Goal: Task Accomplishment & Management: Manage account settings

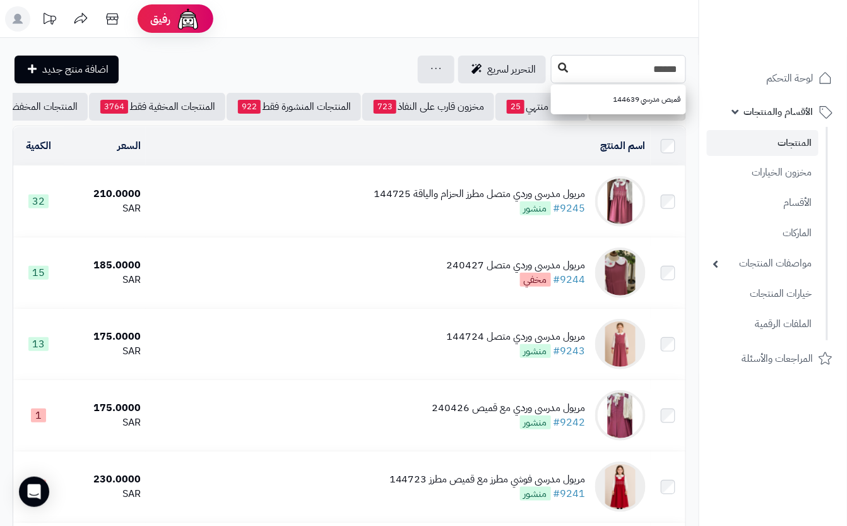
type input "******"
click at [558, 67] on icon at bounding box center [563, 67] width 10 height 10
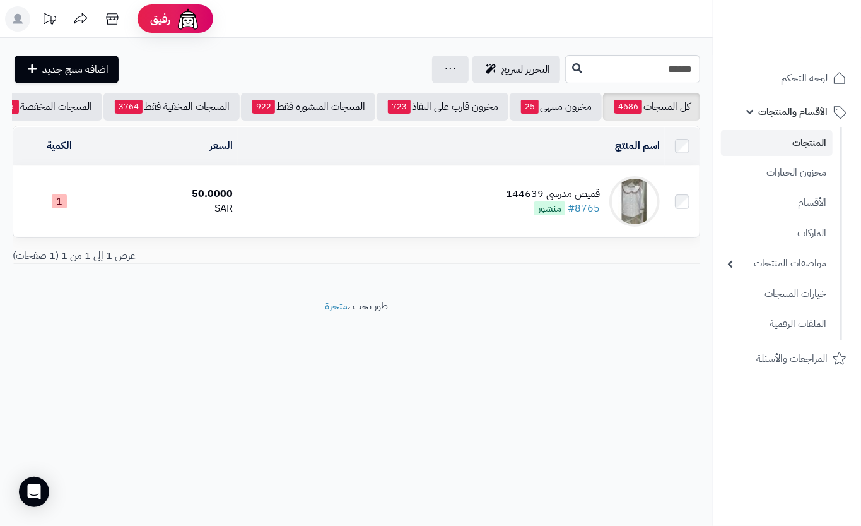
click at [362, 200] on td "قميص مدرسي 144639 #8765 منشور" at bounding box center [451, 201] width 427 height 71
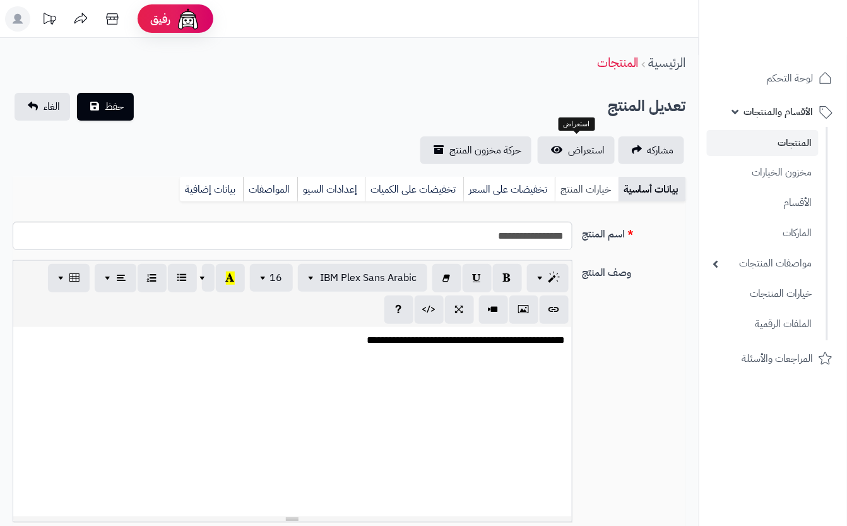
click at [599, 178] on link "خيارات المنتج" at bounding box center [587, 189] width 64 height 25
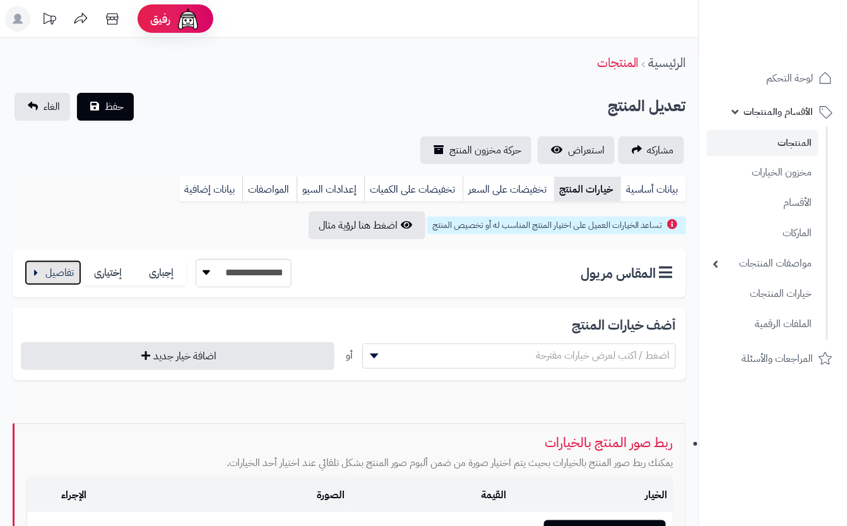
drag, startPoint x: 58, startPoint y: 261, endPoint x: 64, endPoint y: 258, distance: 6.5
click at [58, 261] on button "button" at bounding box center [53, 272] width 57 height 25
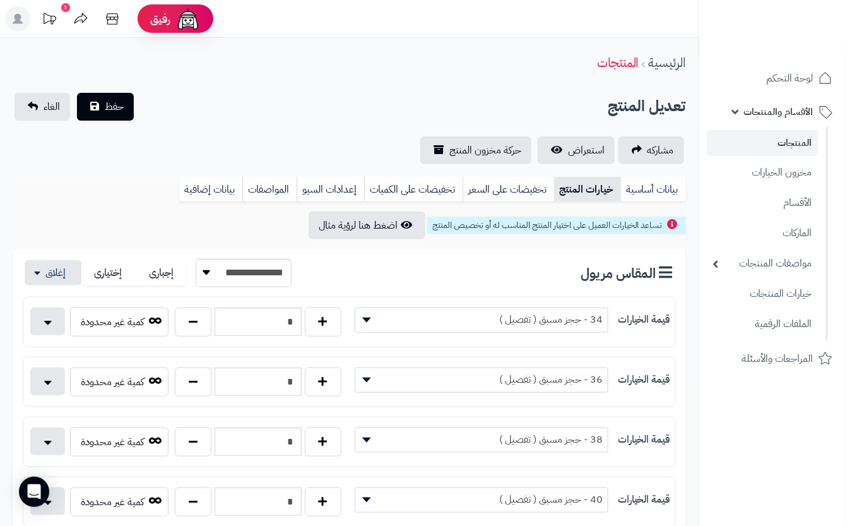
drag, startPoint x: 269, startPoint y: 115, endPoint x: 180, endPoint y: 105, distance: 89.6
click at [263, 115] on div "تعديل المنتج حفظ الغاء" at bounding box center [349, 107] width 673 height 28
click at [125, 102] on button "حفظ" at bounding box center [105, 106] width 57 height 28
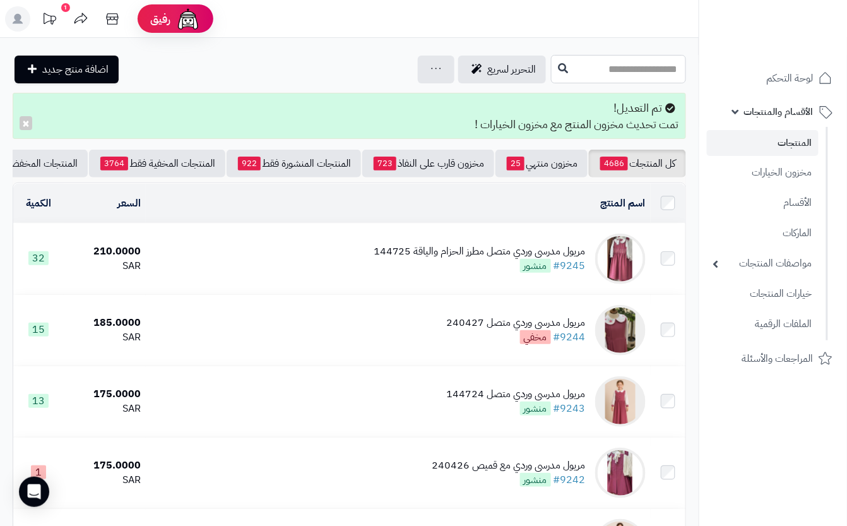
drag, startPoint x: 529, startPoint y: 73, endPoint x: 525, endPoint y: 81, distance: 9.0
click at [551, 73] on input "text" at bounding box center [618, 69] width 135 height 28
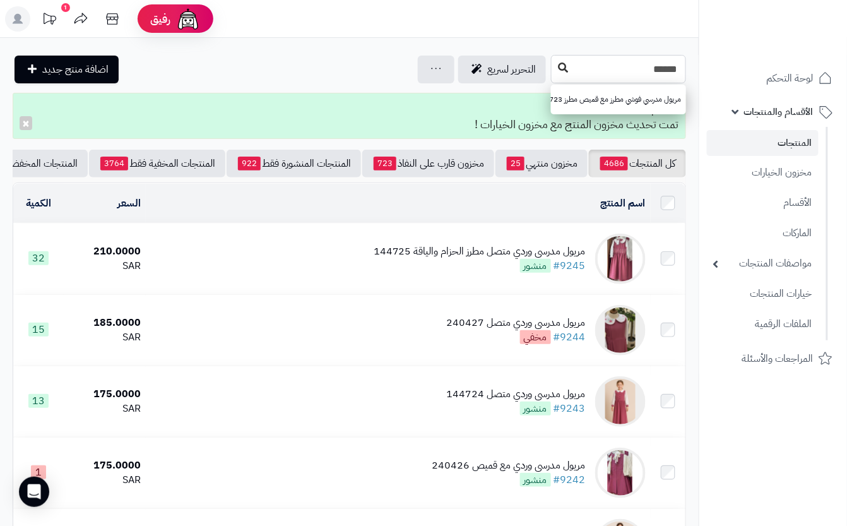
type input "******"
click at [558, 64] on icon at bounding box center [563, 67] width 10 height 10
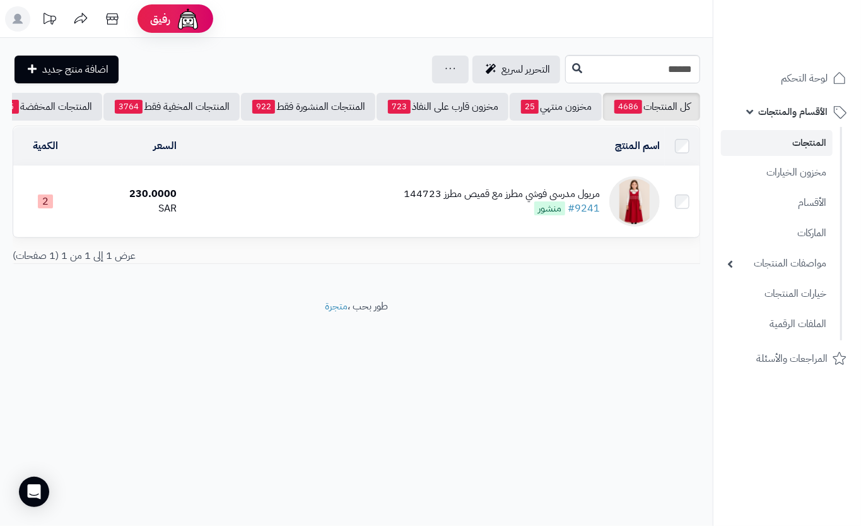
click at [374, 203] on td "[PERSON_NAME] مطرز مع قميص مطرز 144723 #9241 منشور" at bounding box center [423, 201] width 483 height 71
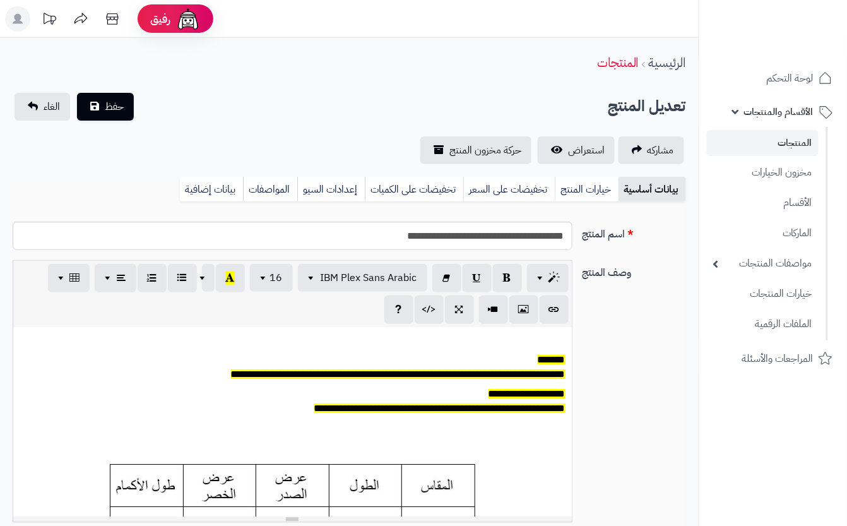
scroll to position [0, 14]
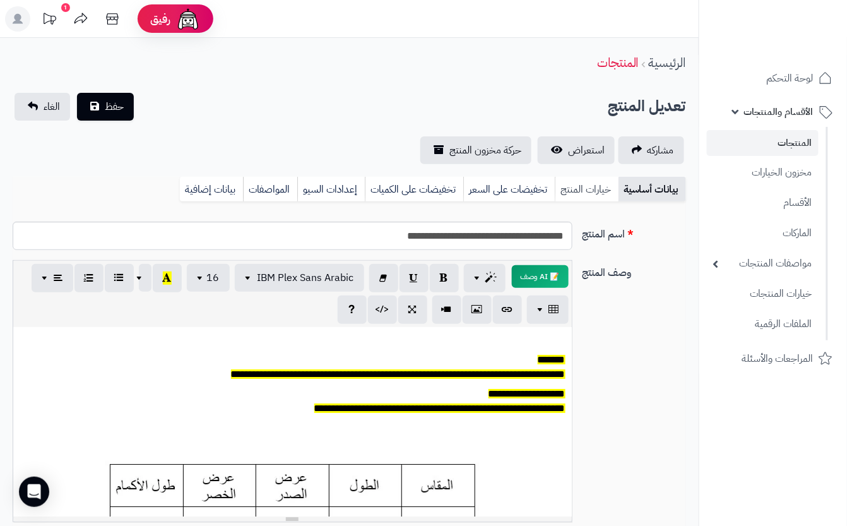
click at [581, 189] on link "خيارات المنتج" at bounding box center [587, 189] width 64 height 25
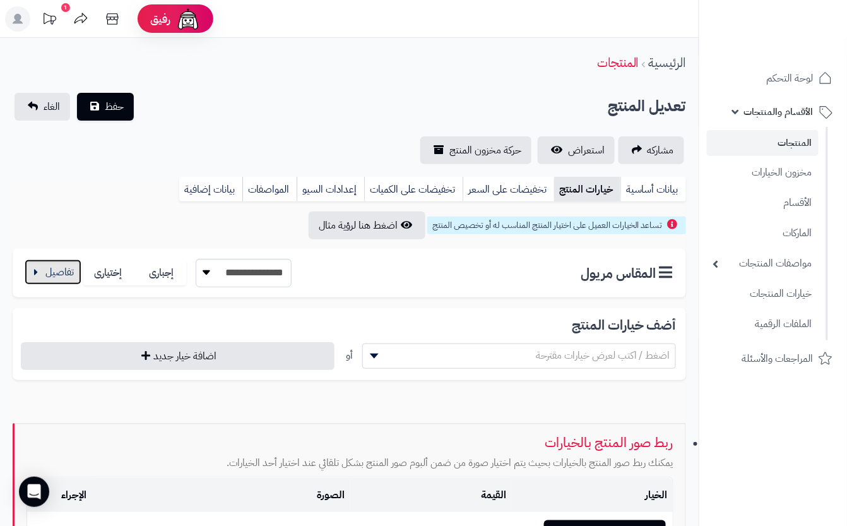
click at [34, 278] on button "button" at bounding box center [53, 271] width 57 height 25
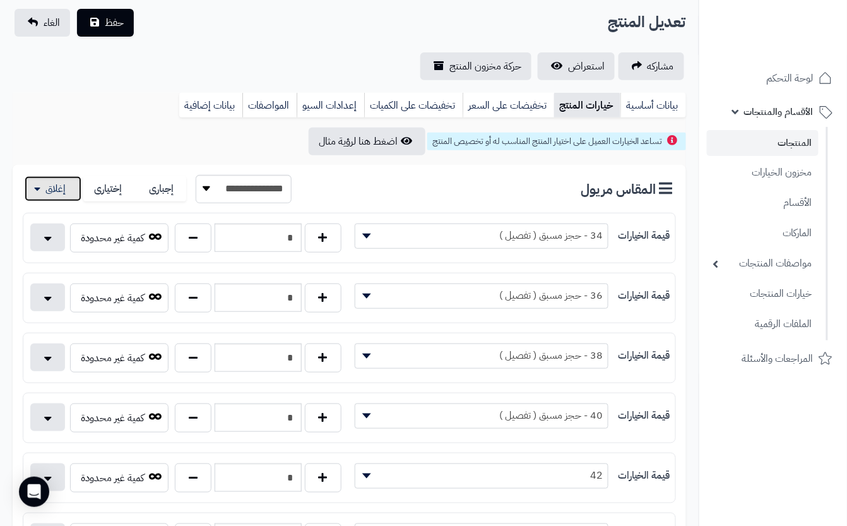
scroll to position [0, 0]
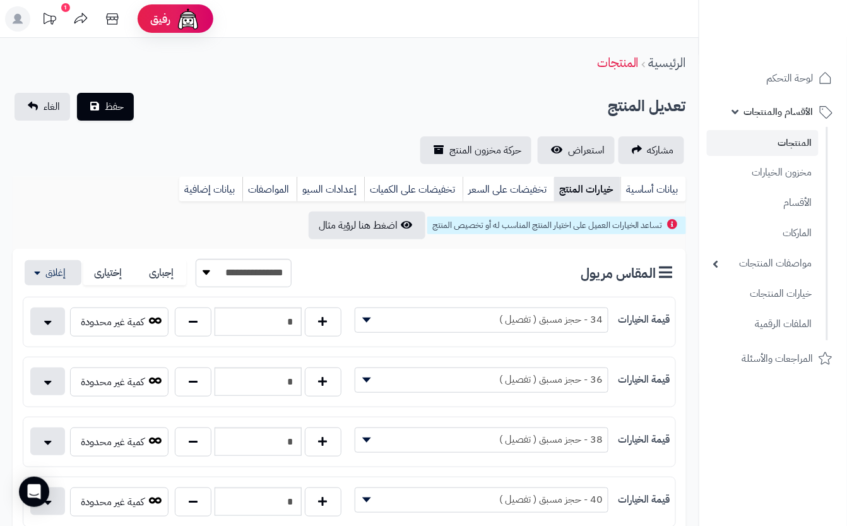
drag, startPoint x: 340, startPoint y: 112, endPoint x: 326, endPoint y: 117, distance: 14.4
click at [343, 114] on div "تعديل المنتج حفظ الغاء" at bounding box center [349, 107] width 673 height 28
click at [119, 105] on span "حفظ" at bounding box center [114, 105] width 19 height 15
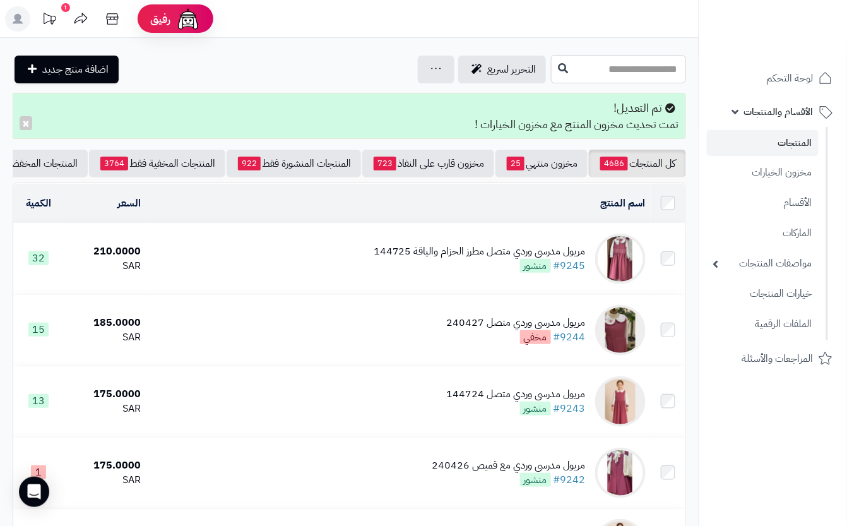
click at [551, 66] on input "text" at bounding box center [618, 69] width 135 height 28
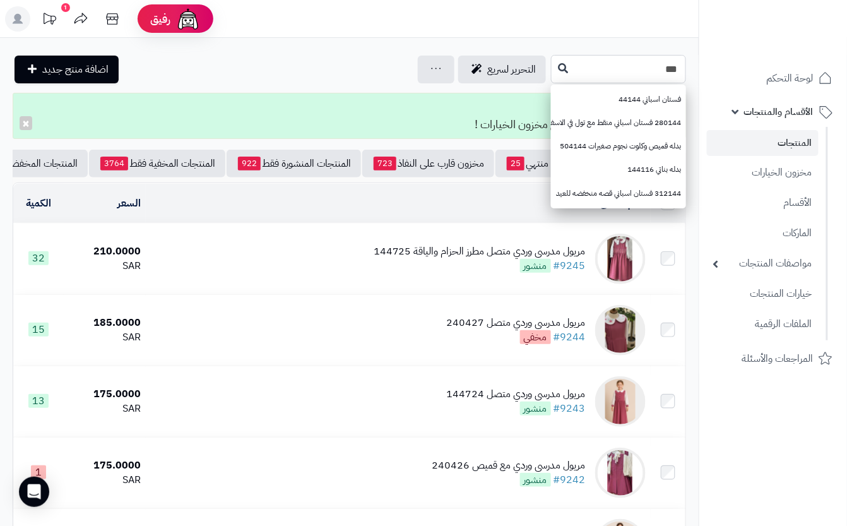
type input "***"
click at [414, 288] on td "مريول مدرسي وردي متصل مطرز الحزام والياقة 144725 #9245 منشور" at bounding box center [398, 258] width 505 height 71
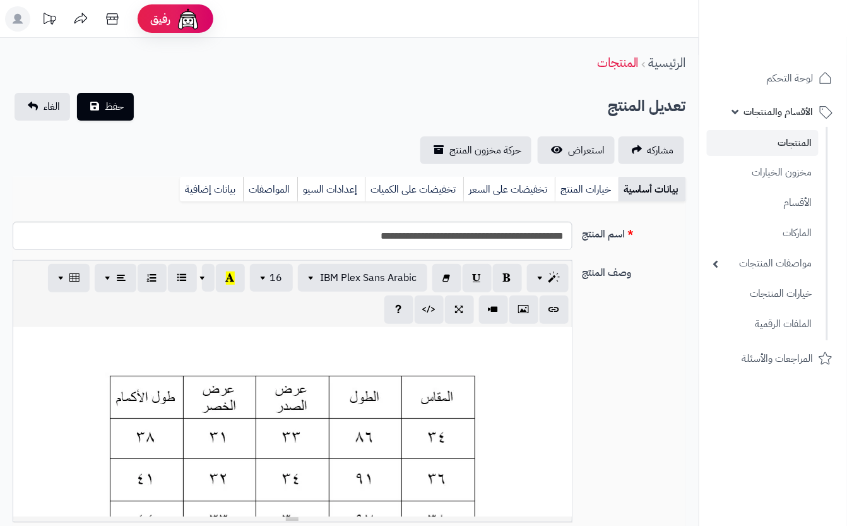
scroll to position [0, 14]
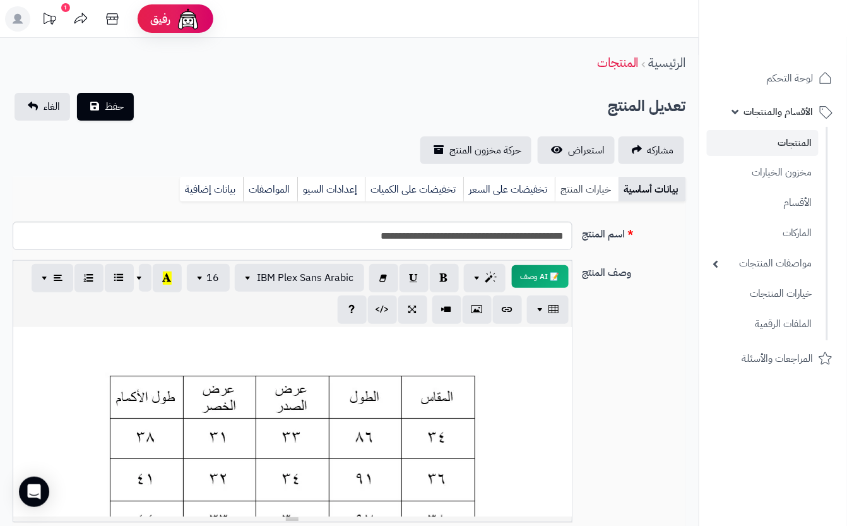
click at [594, 183] on link "خيارات المنتج" at bounding box center [587, 189] width 64 height 25
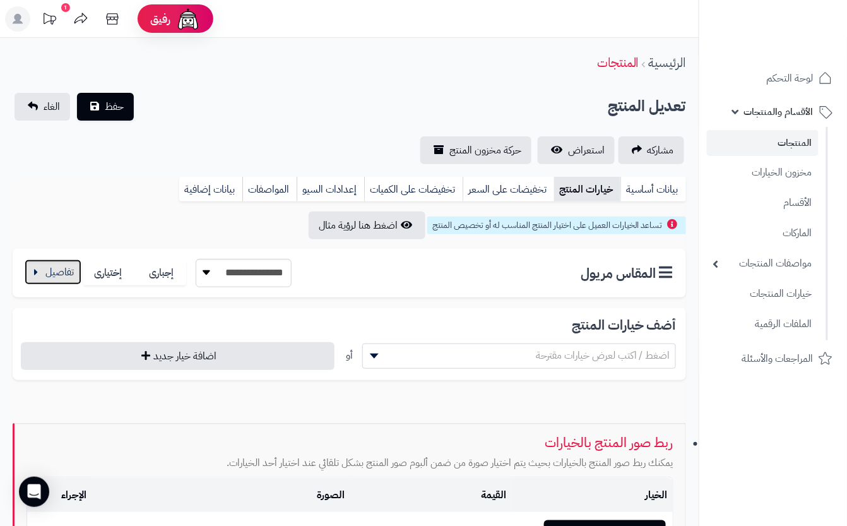
click at [48, 271] on button "button" at bounding box center [53, 271] width 57 height 25
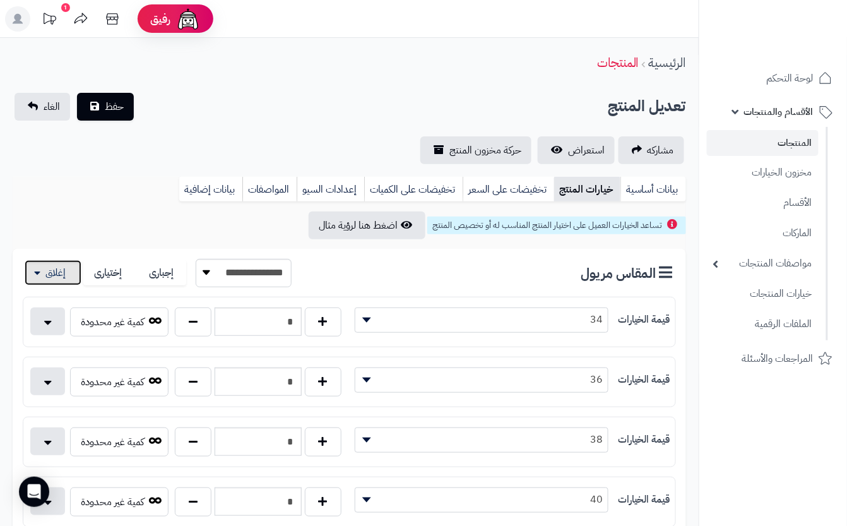
scroll to position [84, 0]
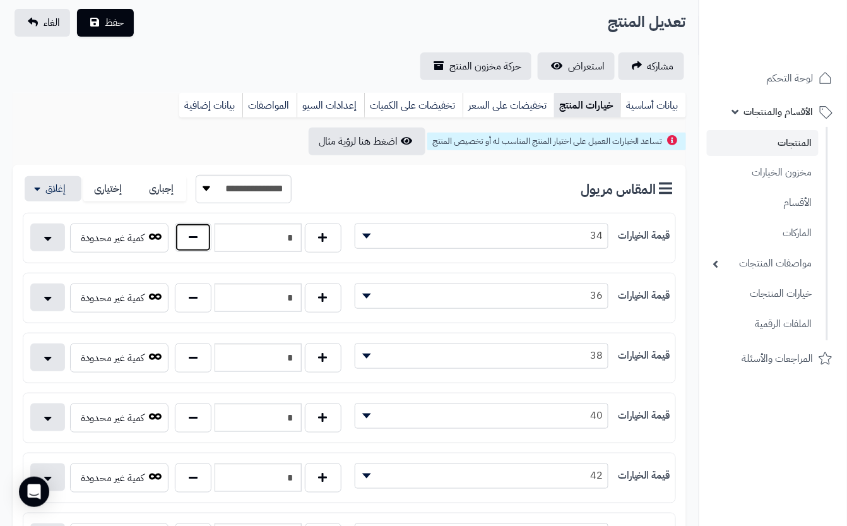
click at [206, 234] on button "button" at bounding box center [193, 237] width 37 height 29
type input "*"
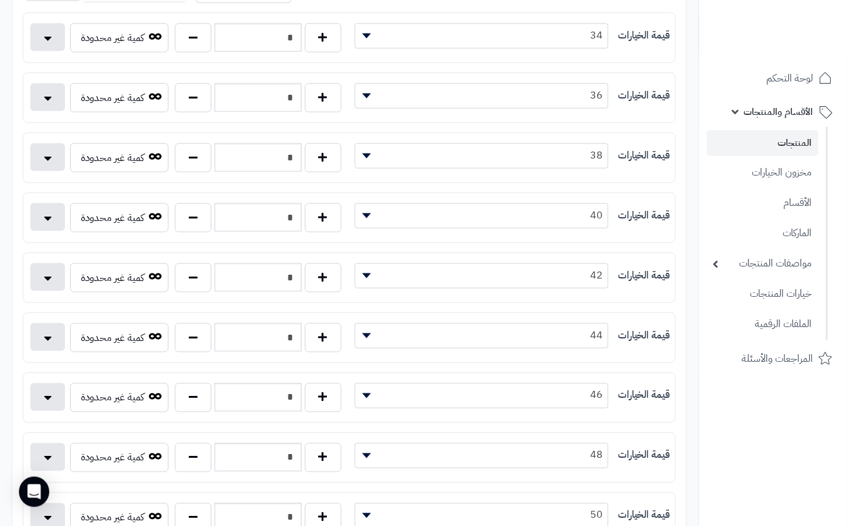
scroll to position [589, 0]
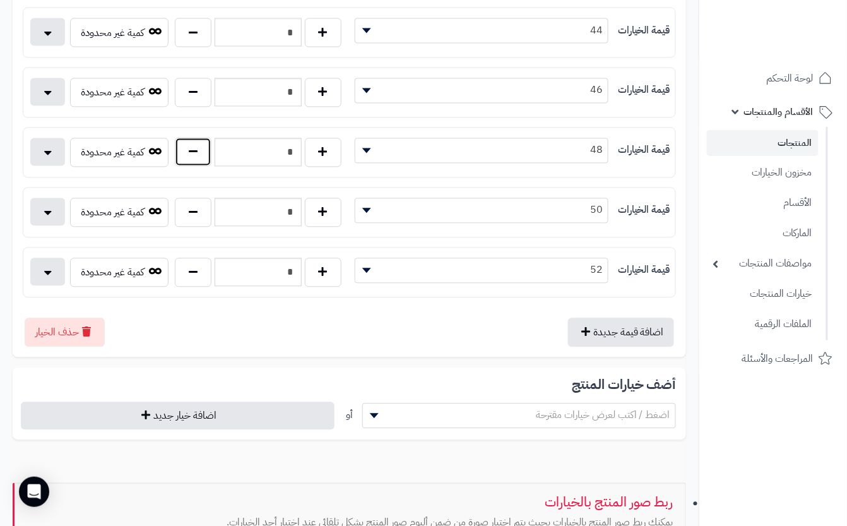
click at [192, 163] on button "button" at bounding box center [193, 152] width 37 height 29
type input "*"
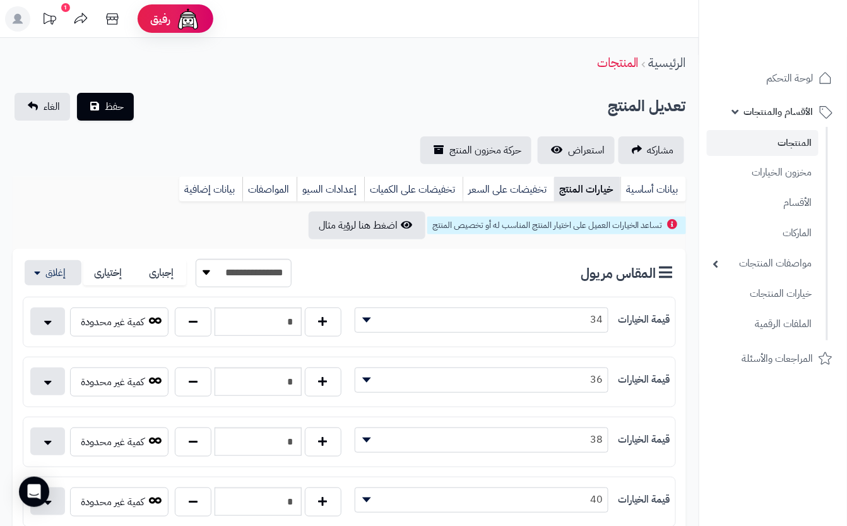
click at [232, 109] on div "تعديل المنتج حفظ الغاء" at bounding box center [349, 107] width 673 height 28
click at [122, 101] on span "حفظ" at bounding box center [114, 105] width 19 height 15
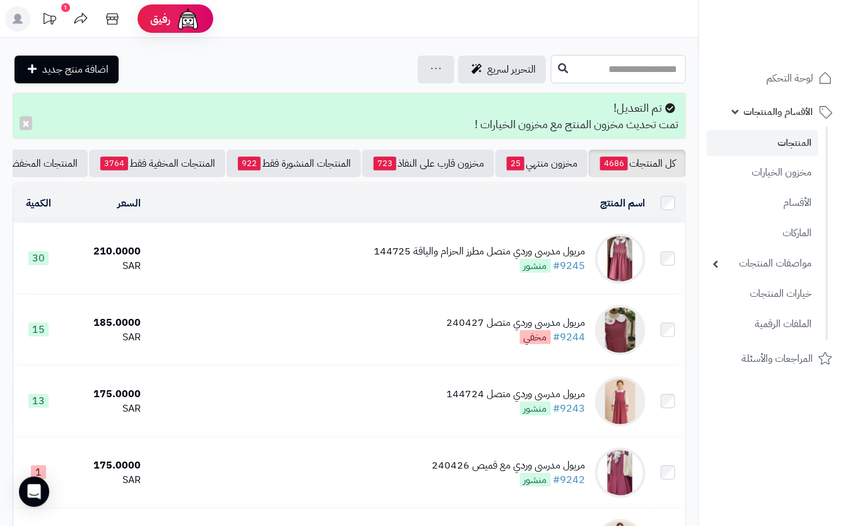
click at [587, 71] on input "text" at bounding box center [618, 69] width 135 height 28
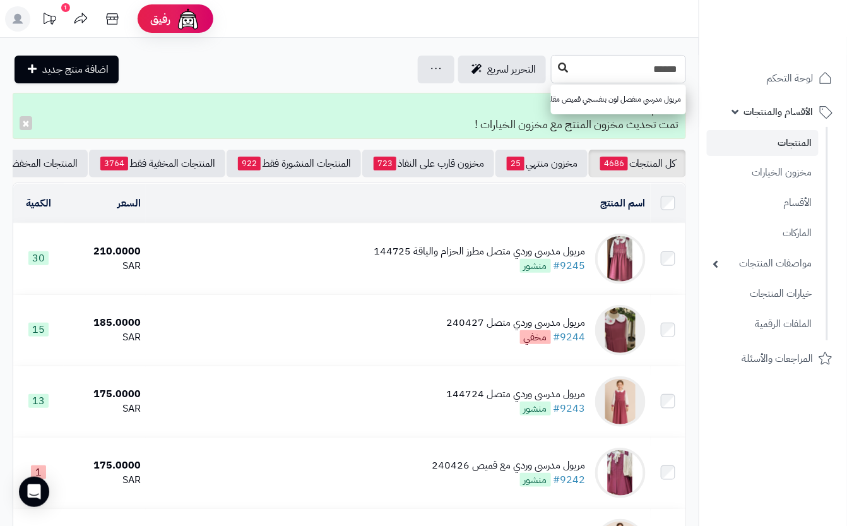
type input "******"
click at [558, 71] on icon at bounding box center [563, 67] width 10 height 10
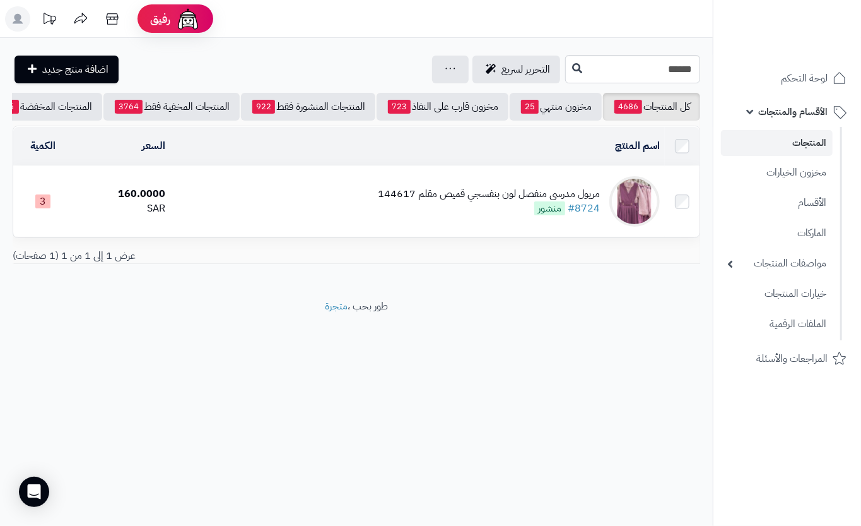
click at [485, 216] on div "مريول مدرسي منفصل لون بنفسجي قميص مقلم 144617 #8724 منشور" at bounding box center [489, 201] width 222 height 29
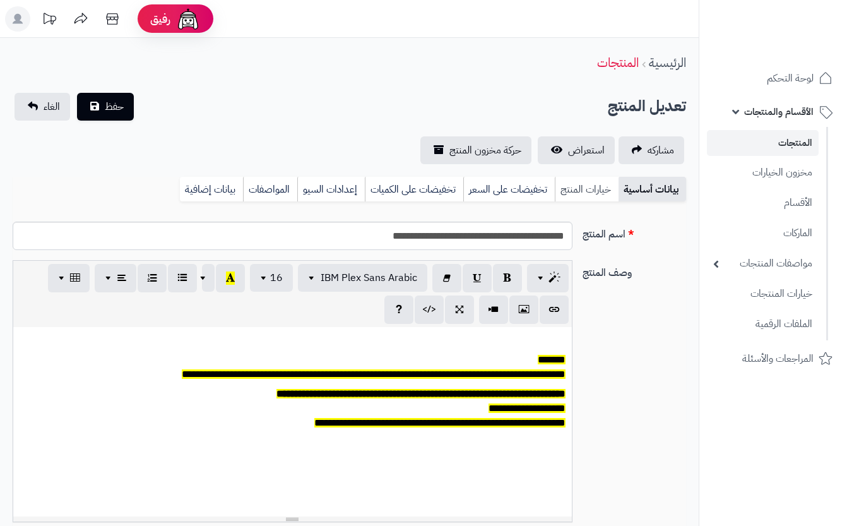
click at [583, 182] on link "خيارات المنتج" at bounding box center [587, 189] width 64 height 25
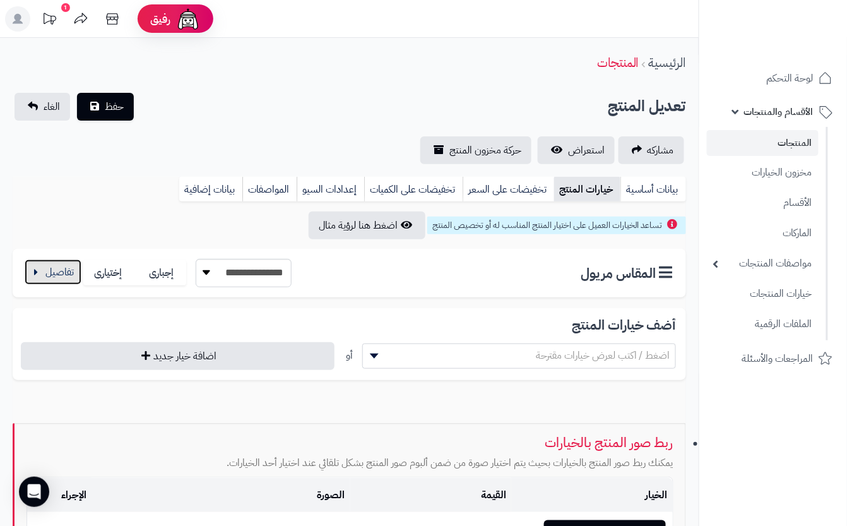
click at [41, 265] on button "button" at bounding box center [53, 271] width 57 height 25
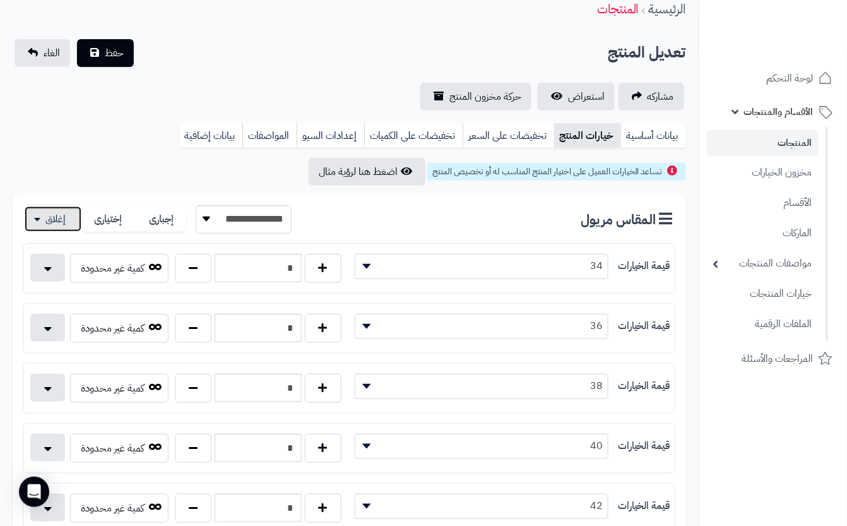
scroll to position [84, 0]
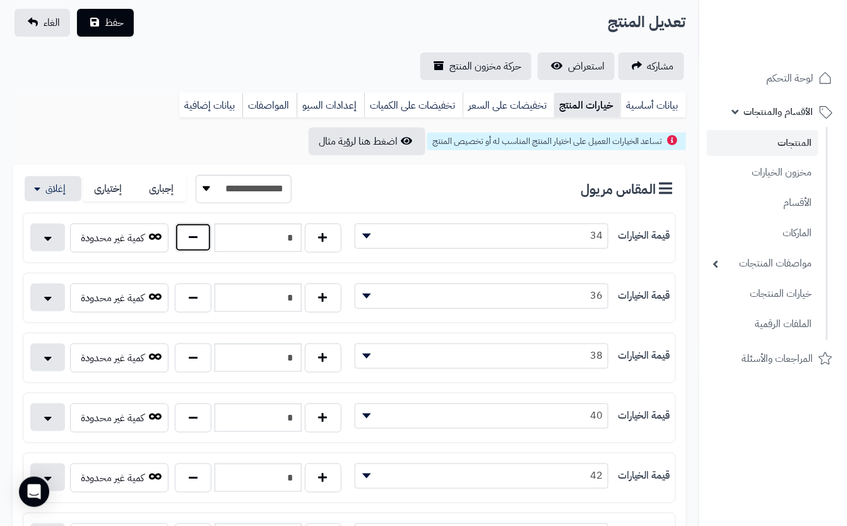
click at [196, 238] on button "button" at bounding box center [193, 237] width 37 height 29
type input "*"
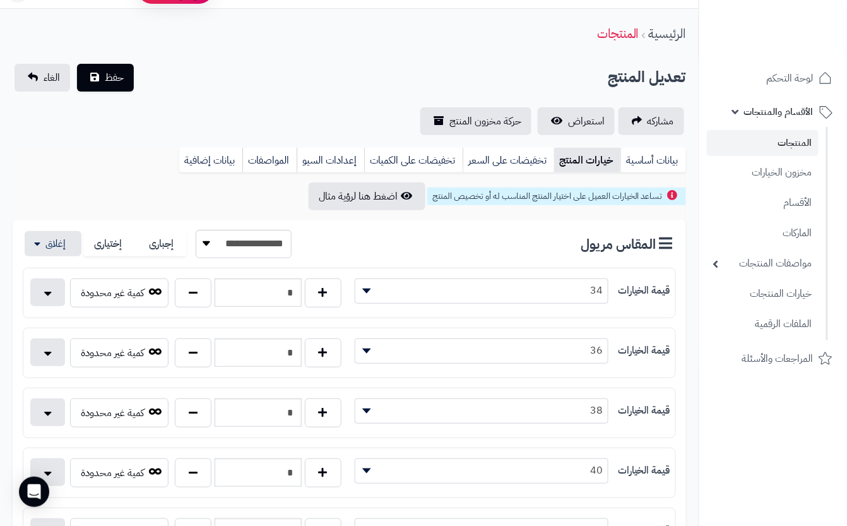
scroll to position [0, 0]
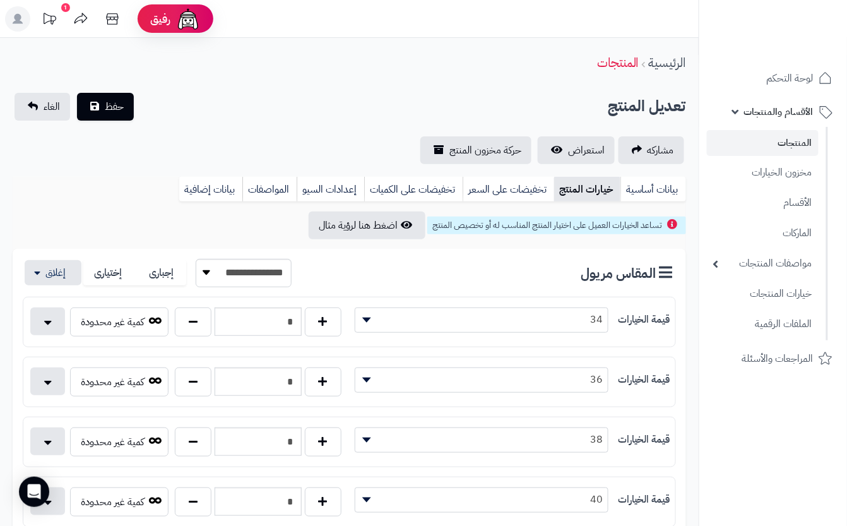
click at [165, 140] on div "مشاركه استعراض حركة مخزون المنتج" at bounding box center [349, 150] width 673 height 28
click at [105, 107] on span "حفظ" at bounding box center [114, 105] width 19 height 15
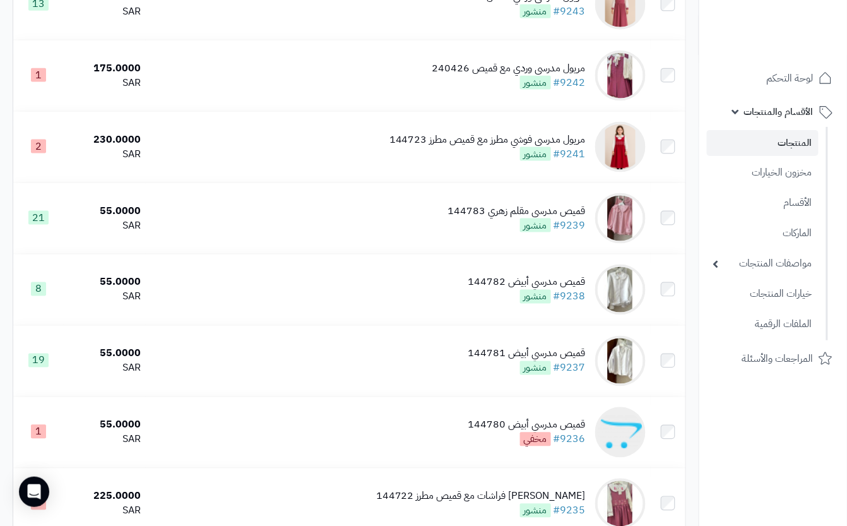
scroll to position [402, 0]
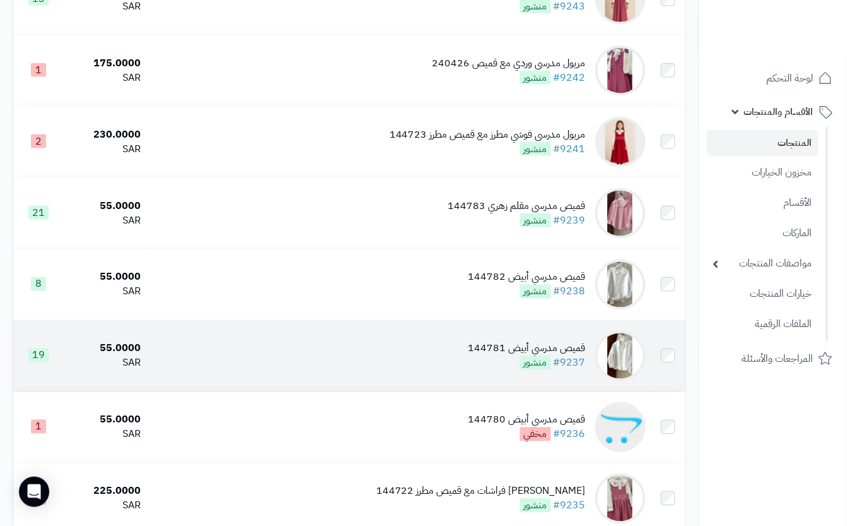
click at [488, 370] on div "قميص مدرسي أبيض 144781 #9237 منشور" at bounding box center [526, 355] width 117 height 29
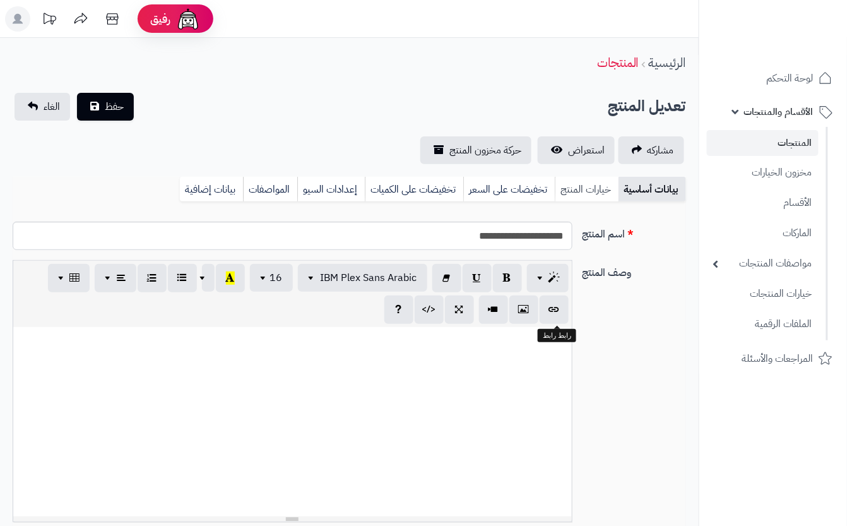
click at [571, 193] on link "خيارات المنتج" at bounding box center [587, 189] width 64 height 25
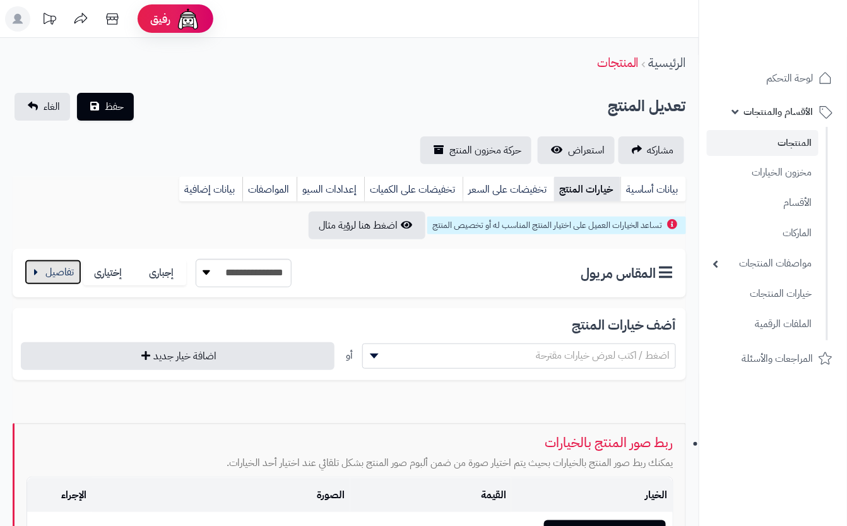
click at [81, 269] on button "button" at bounding box center [53, 271] width 57 height 25
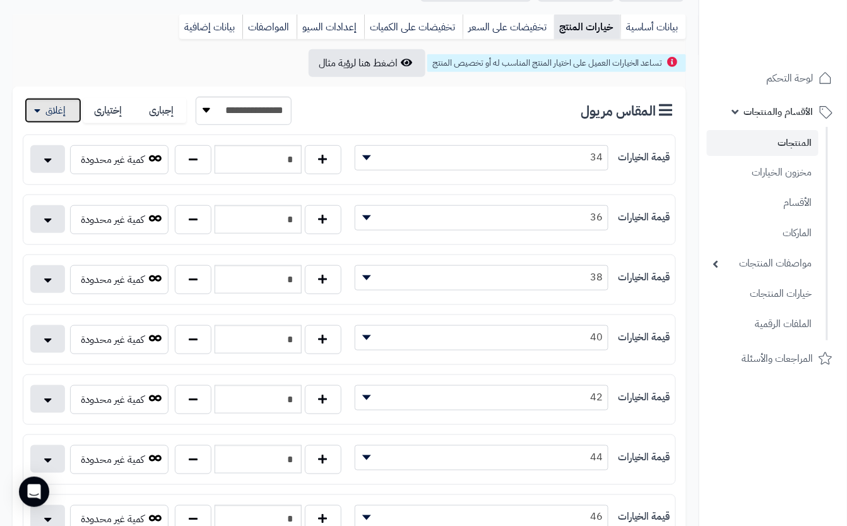
scroll to position [168, 0]
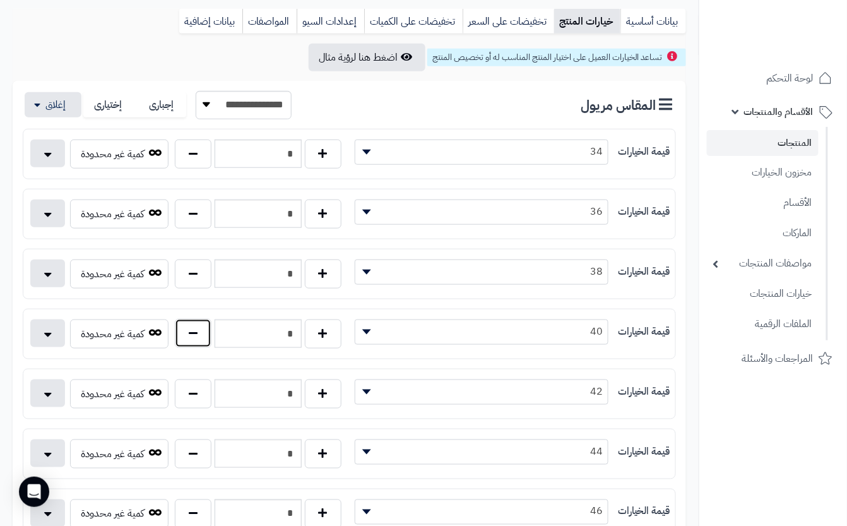
click at [207, 340] on button "button" at bounding box center [193, 333] width 37 height 29
type input "*"
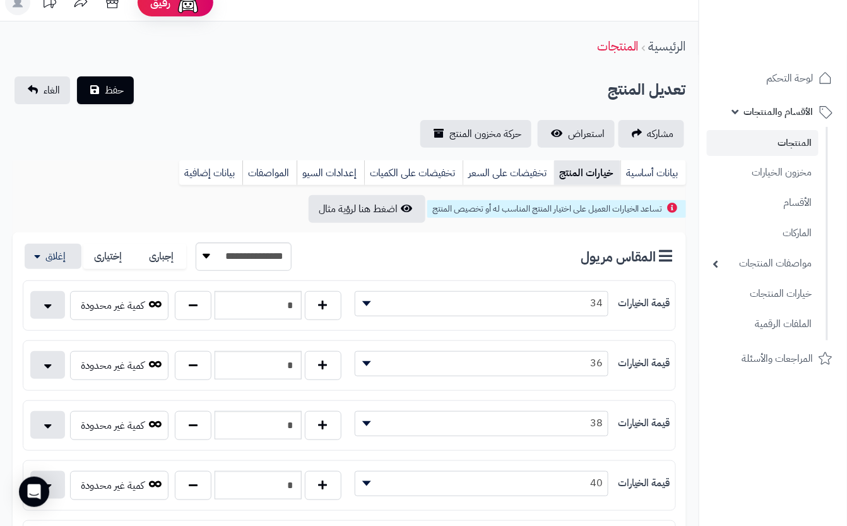
scroll to position [0, 0]
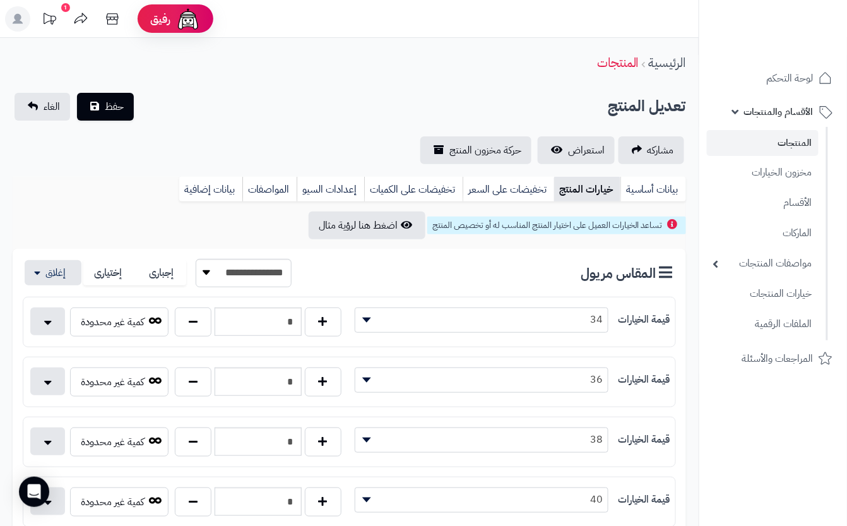
click at [251, 134] on div "**********" at bounding box center [349, 128] width 699 height 71
click at [117, 102] on span "حفظ" at bounding box center [114, 105] width 19 height 15
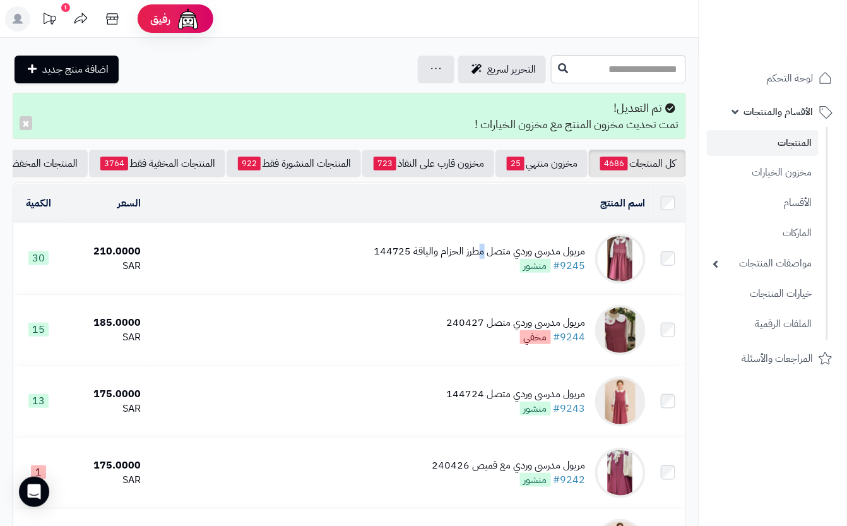
click at [485, 259] on div "مريول مدرسي وردي متصل مطرز الحزام والياقة 144725" at bounding box center [480, 251] width 212 height 15
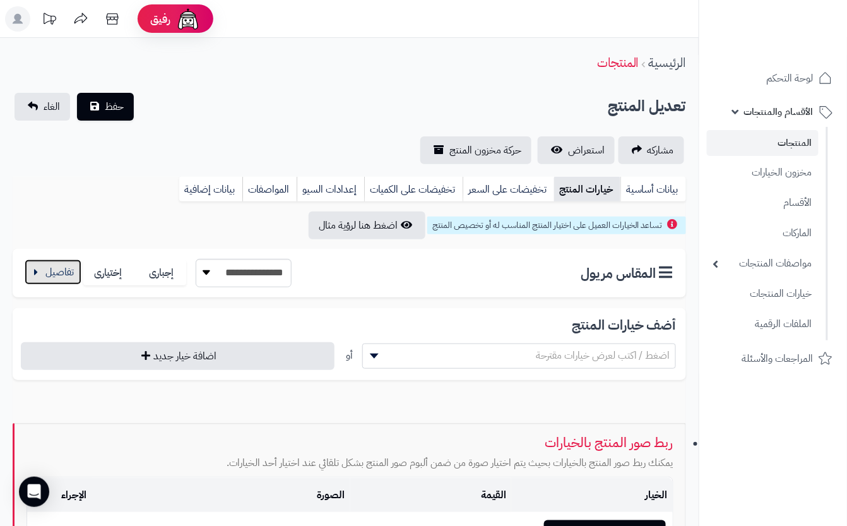
click at [59, 266] on button "button" at bounding box center [53, 271] width 57 height 25
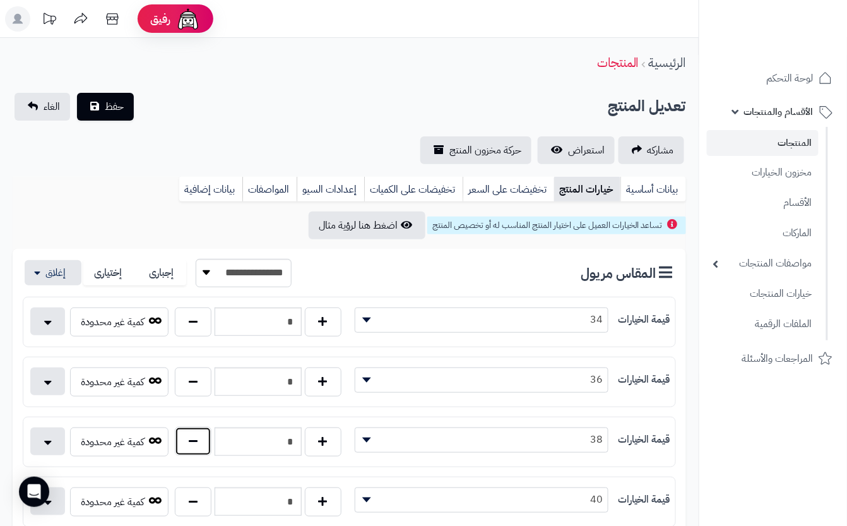
click at [188, 441] on button "button" at bounding box center [193, 441] width 37 height 29
type input "*"
click at [241, 138] on div "مشاركه استعراض حركة مخزون المنتج" at bounding box center [349, 150] width 673 height 28
click at [116, 112] on span "حفظ" at bounding box center [114, 105] width 19 height 15
